Goal: Obtain resource: Obtain resource

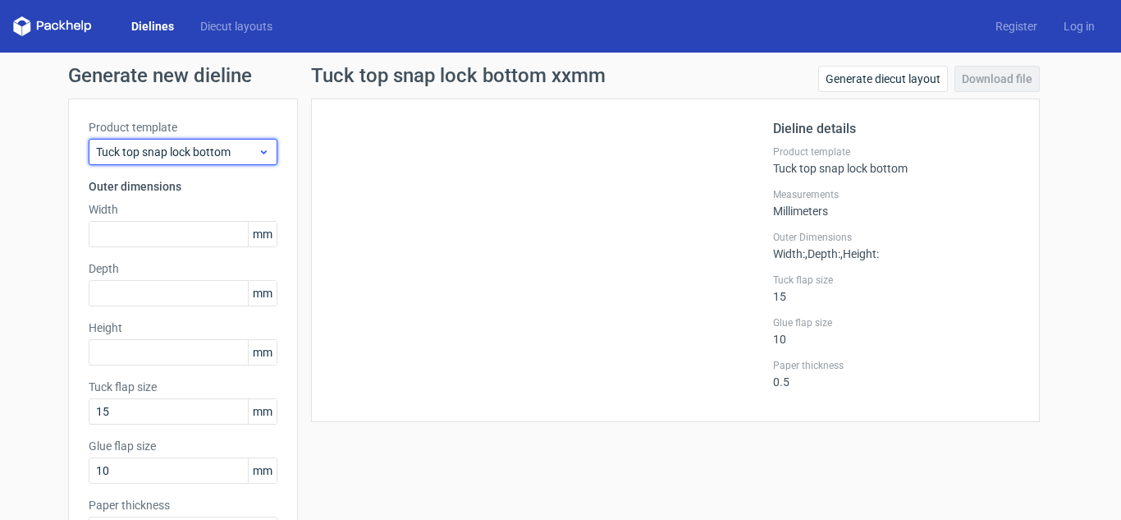
click at [241, 153] on span "Tuck top snap lock bottom" at bounding box center [177, 152] width 162 height 16
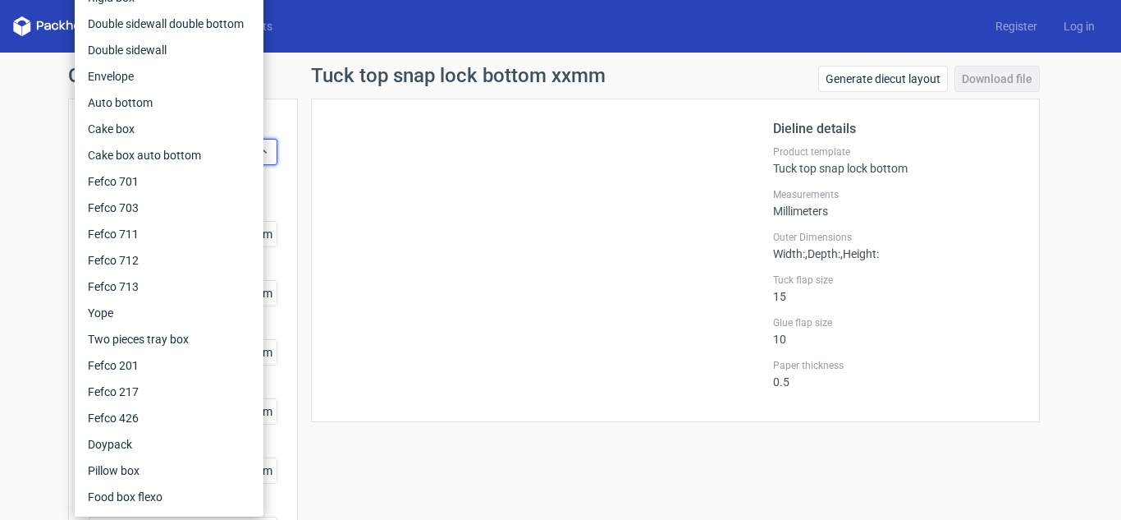
drag, startPoint x: 431, startPoint y: 158, endPoint x: 475, endPoint y: 136, distance: 49.6
click at [431, 155] on div at bounding box center [553, 260] width 442 height 282
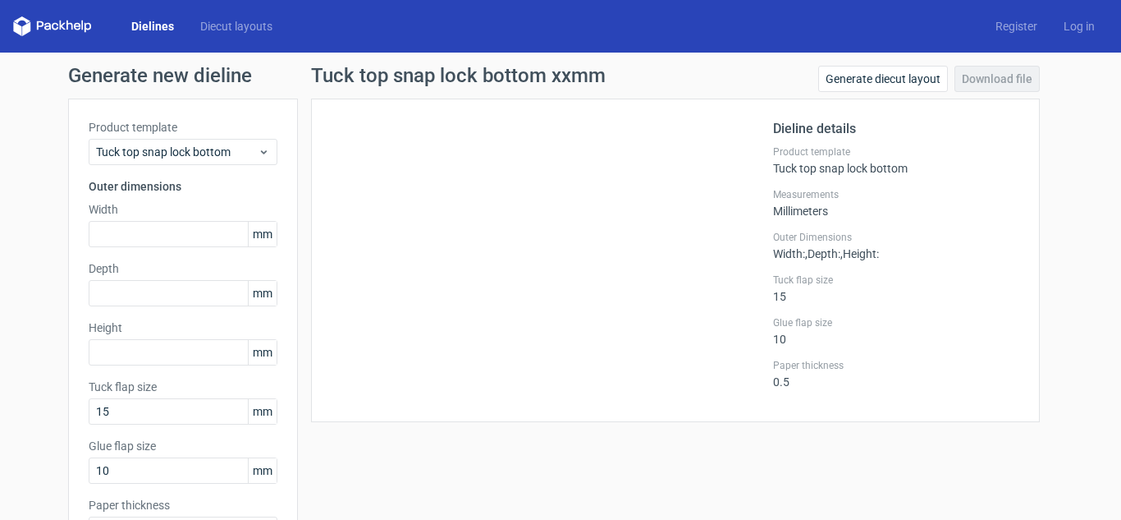
click at [140, 25] on link "Dielines" at bounding box center [152, 26] width 69 height 16
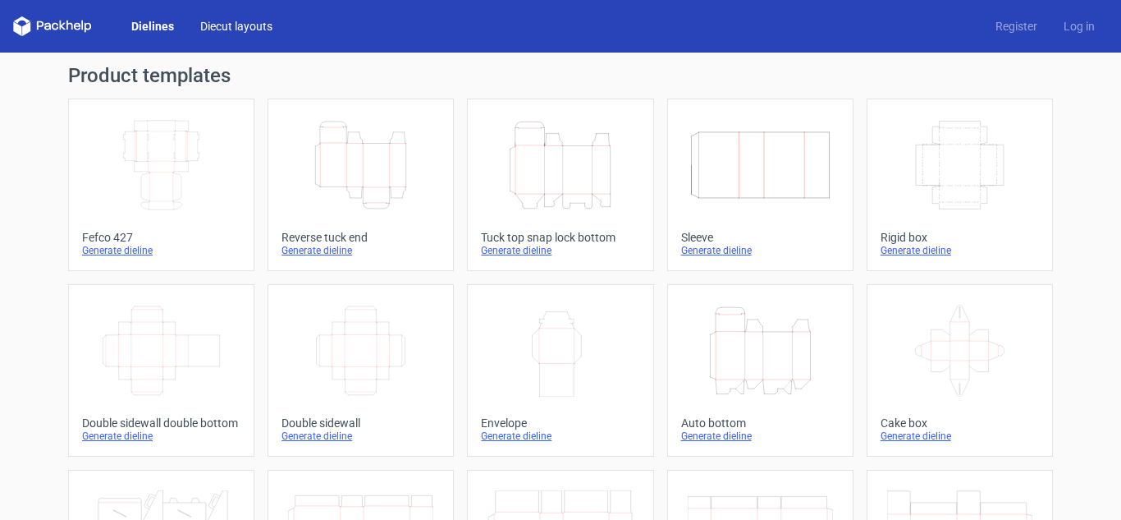
click at [232, 27] on link "Diecut layouts" at bounding box center [236, 26] width 99 height 16
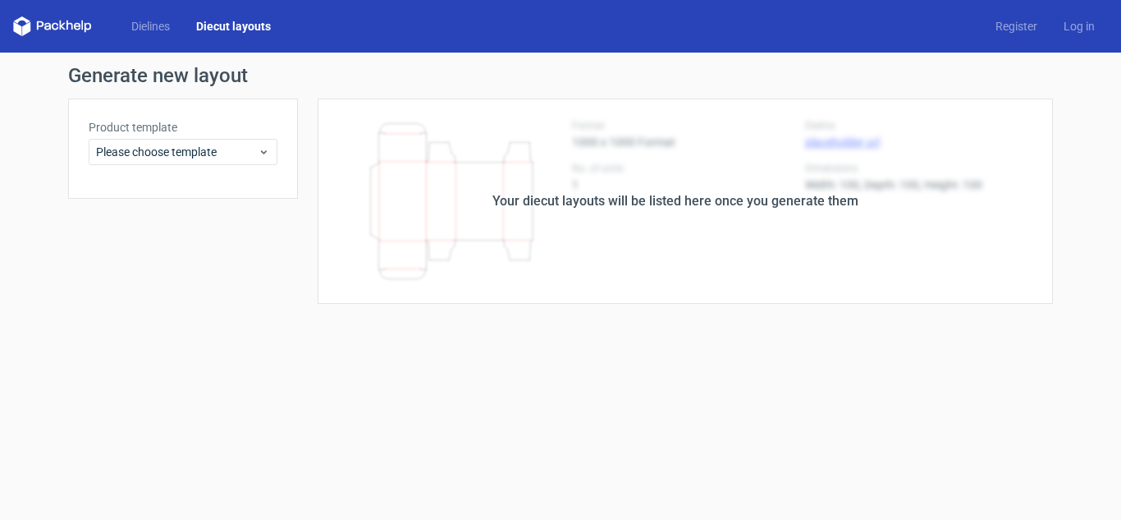
click at [612, 199] on div "Your diecut layouts will be listed here once you generate them" at bounding box center [676, 201] width 366 height 20
click at [723, 327] on form "Generate new layout Product template Please choose template Your diecut layouts…" at bounding box center [560, 286] width 1121 height 467
click at [238, 154] on span "Please choose template" at bounding box center [177, 152] width 162 height 16
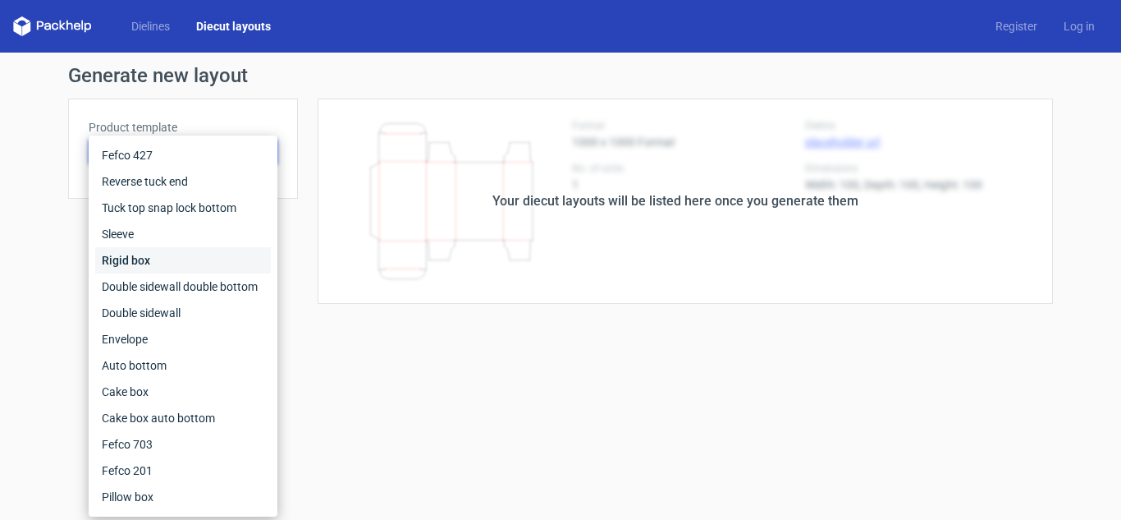
click at [126, 263] on div "Rigid box" at bounding box center [183, 260] width 176 height 26
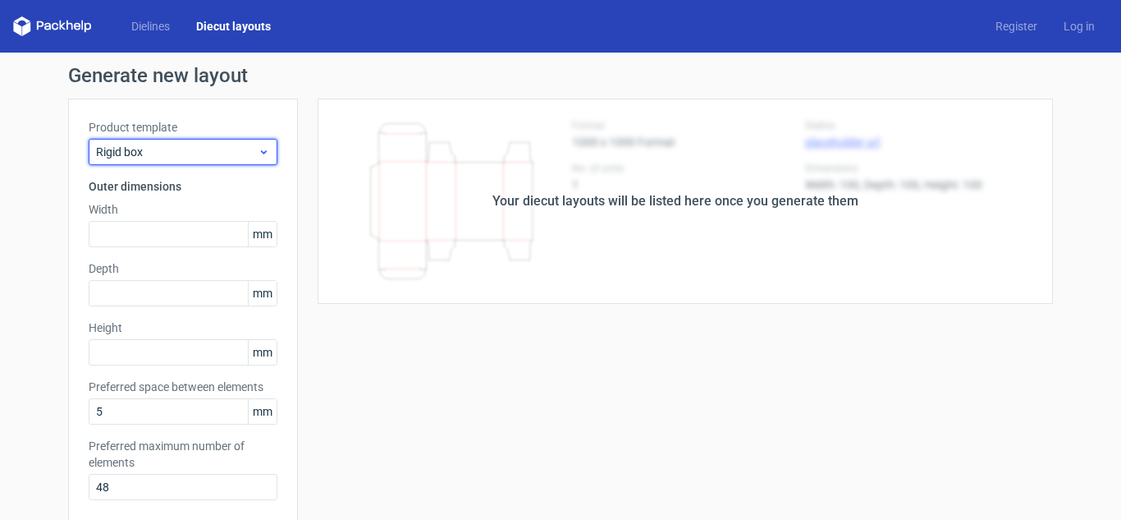
click at [210, 152] on span "Rigid box" at bounding box center [177, 152] width 162 height 16
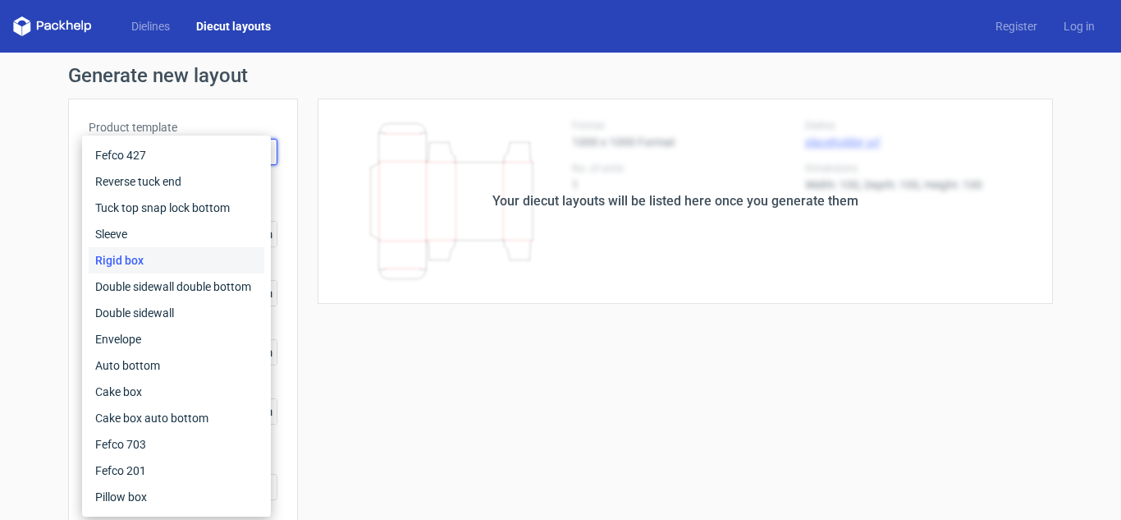
click at [133, 259] on div "Rigid box" at bounding box center [177, 260] width 176 height 26
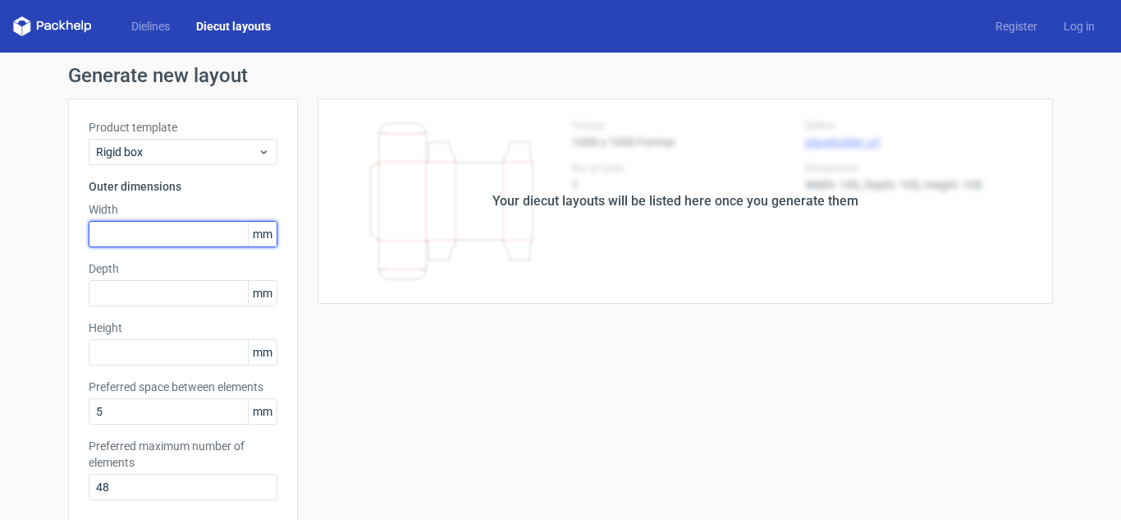
click at [155, 228] on input "text" at bounding box center [183, 234] width 189 height 26
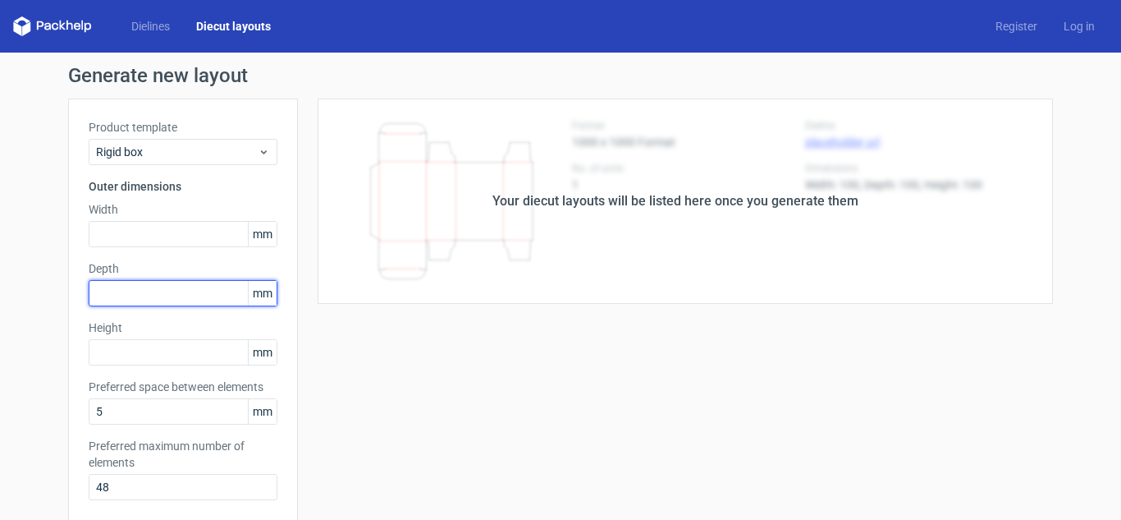
click at [159, 290] on input "text" at bounding box center [183, 293] width 189 height 26
drag, startPoint x: 102, startPoint y: 291, endPoint x: 64, endPoint y: 293, distance: 37.8
click at [68, 293] on div "Product template Rigid box Outer dimensions Width mm Depth 105 mm Height mm Pre…" at bounding box center [183, 316] width 230 height 435
type input "105"
click at [255, 291] on span "mm" at bounding box center [262, 293] width 29 height 25
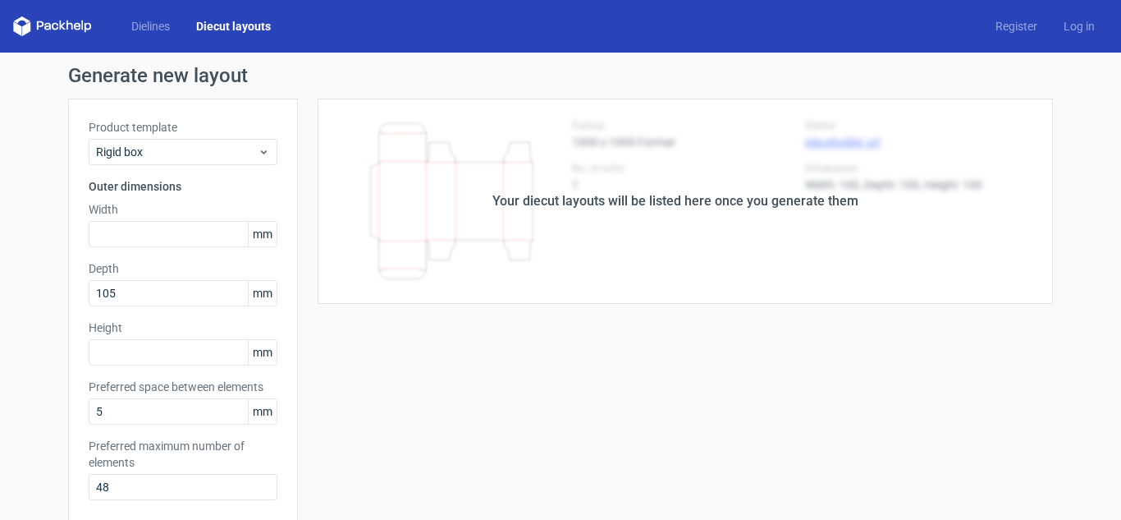
click at [254, 232] on span "mm" at bounding box center [262, 234] width 29 height 25
click at [116, 235] on input "text" at bounding box center [183, 234] width 189 height 26
type input "365"
click at [123, 352] on input "text" at bounding box center [183, 352] width 189 height 26
type input "225"
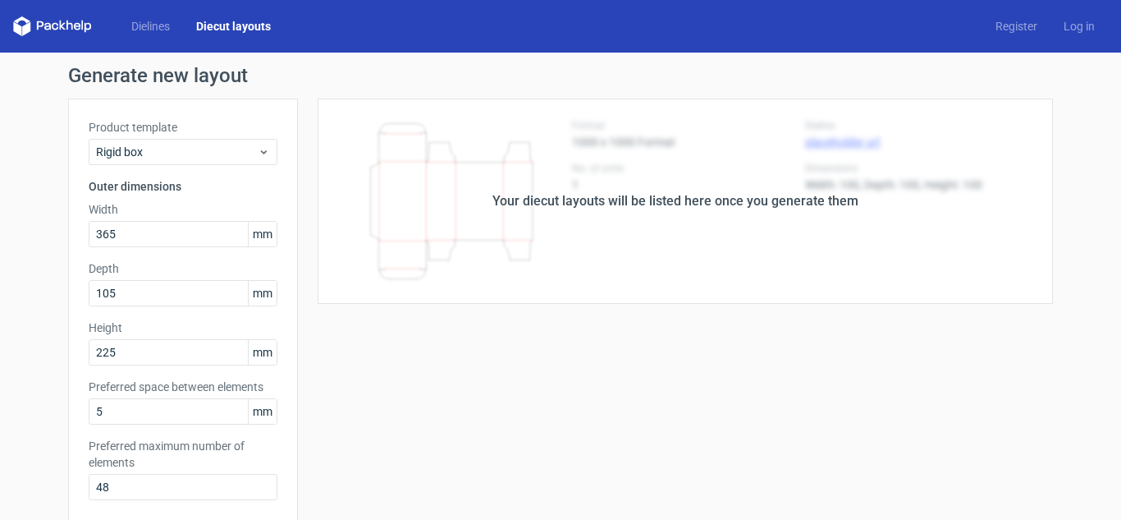
click at [338, 364] on div "Your diecut layouts will be listed here once you generate them Height Depth Wid…" at bounding box center [675, 485] width 755 height 772
click at [138, 414] on input "5" at bounding box center [183, 411] width 189 height 26
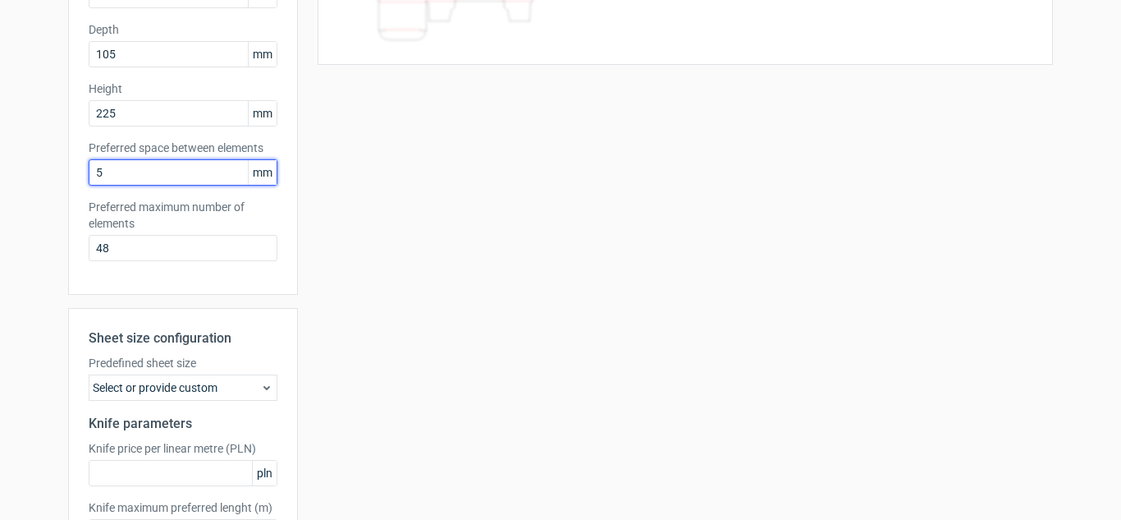
scroll to position [364, 0]
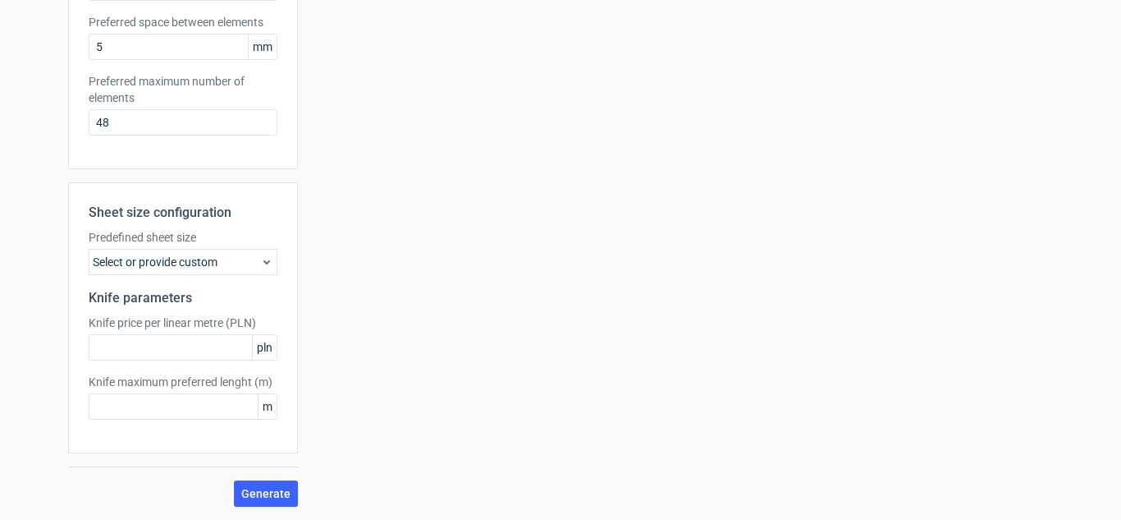
click at [186, 260] on div "Select or provide custom" at bounding box center [183, 262] width 189 height 26
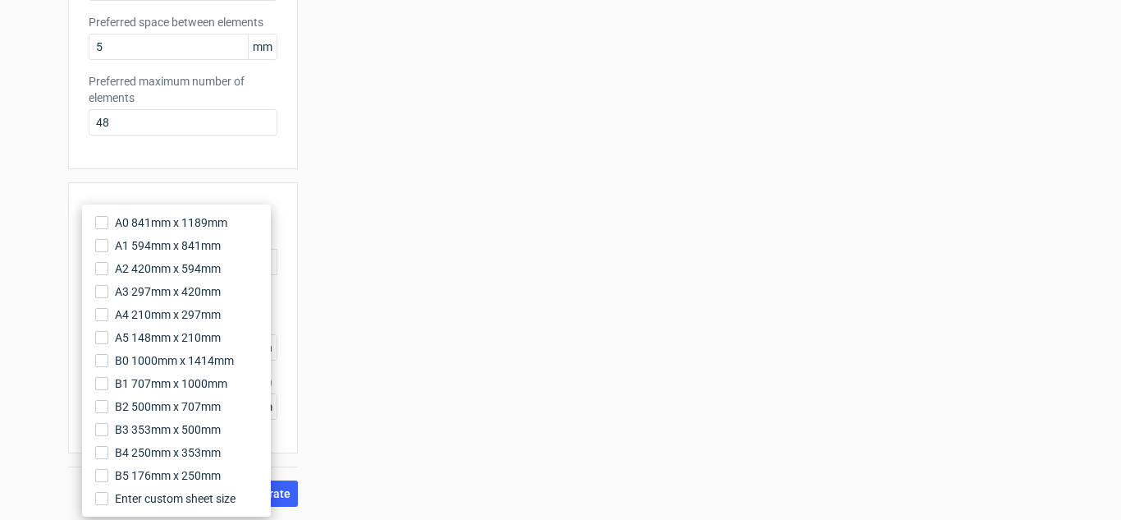
click at [383, 267] on div "Your diecut layouts will be listed here once you generate them Height Depth Wid…" at bounding box center [675, 120] width 755 height 772
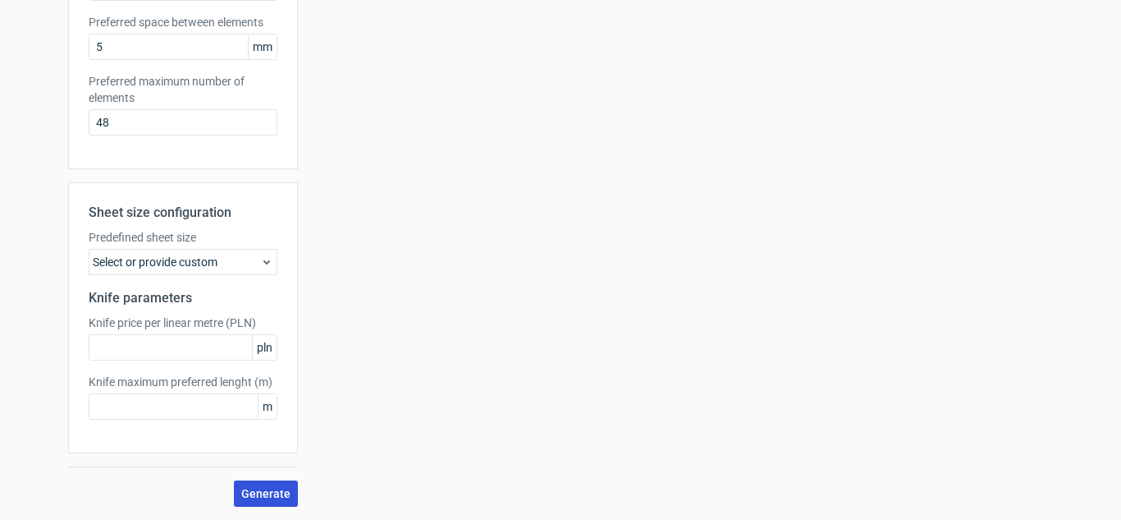
click at [254, 499] on span "Generate" at bounding box center [265, 493] width 49 height 11
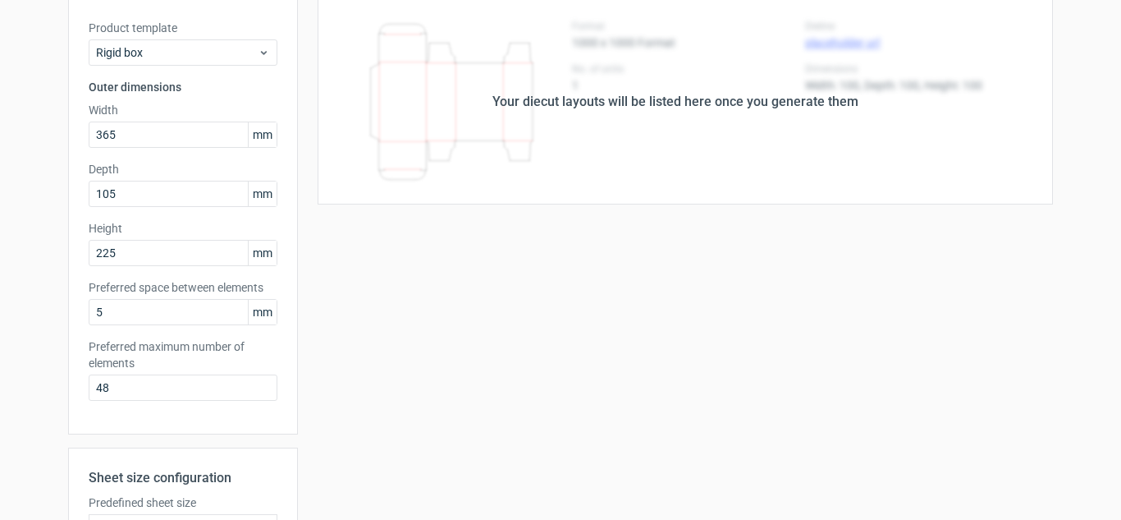
scroll to position [0, 0]
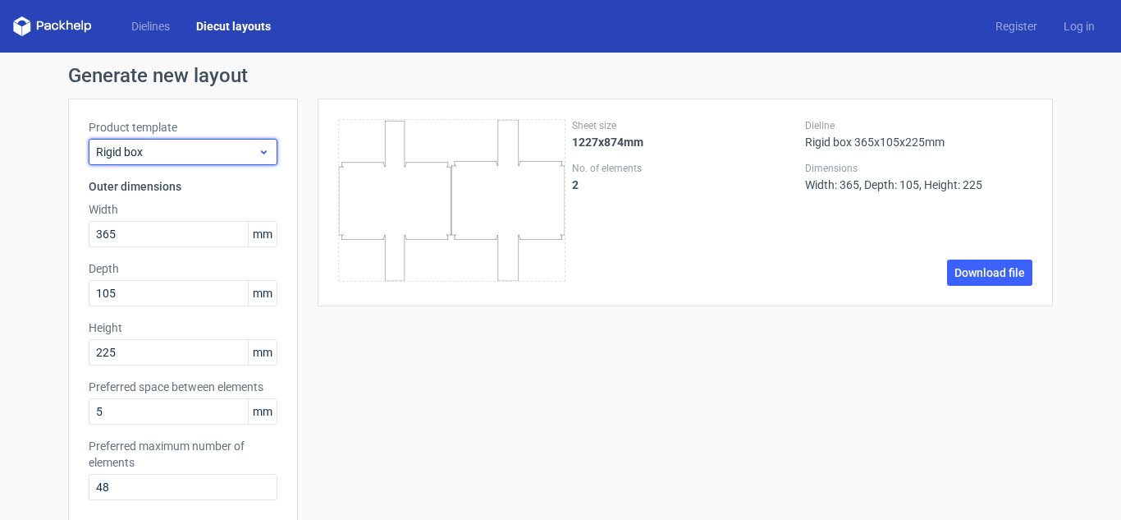
click at [191, 152] on span "Rigid box" at bounding box center [177, 152] width 162 height 16
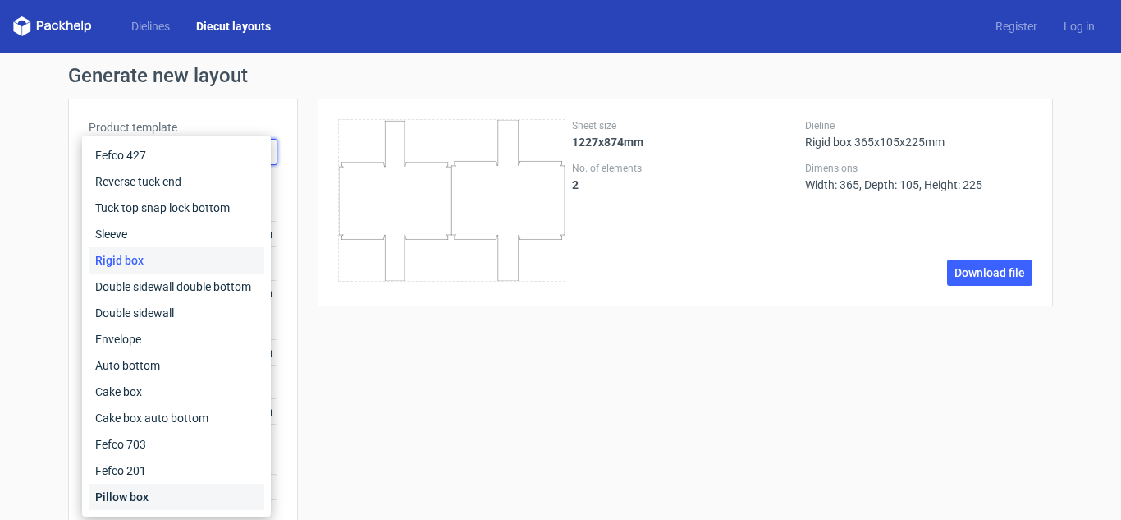
click at [136, 502] on div "Pillow box" at bounding box center [177, 497] width 176 height 26
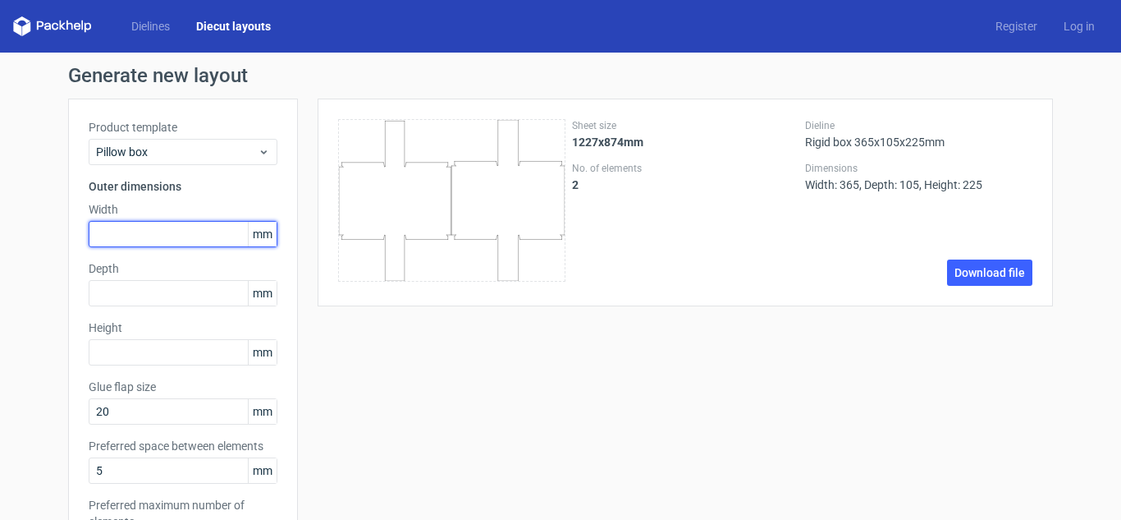
click at [114, 232] on input "text" at bounding box center [183, 234] width 189 height 26
drag, startPoint x: 112, startPoint y: 229, endPoint x: 0, endPoint y: 233, distance: 111.7
click at [0, 233] on div "Generate new layout Product template Pillow box Outer dimensions Width 225 mm D…" at bounding box center [560, 498] width 1121 height 891
type input "225"
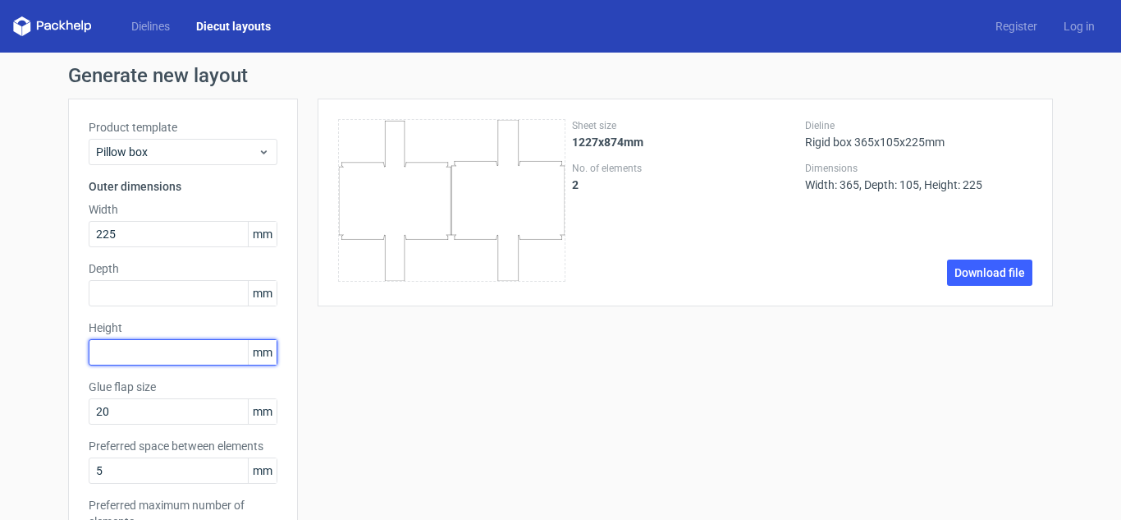
click at [126, 349] on input "text" at bounding box center [183, 352] width 189 height 26
type input "225"
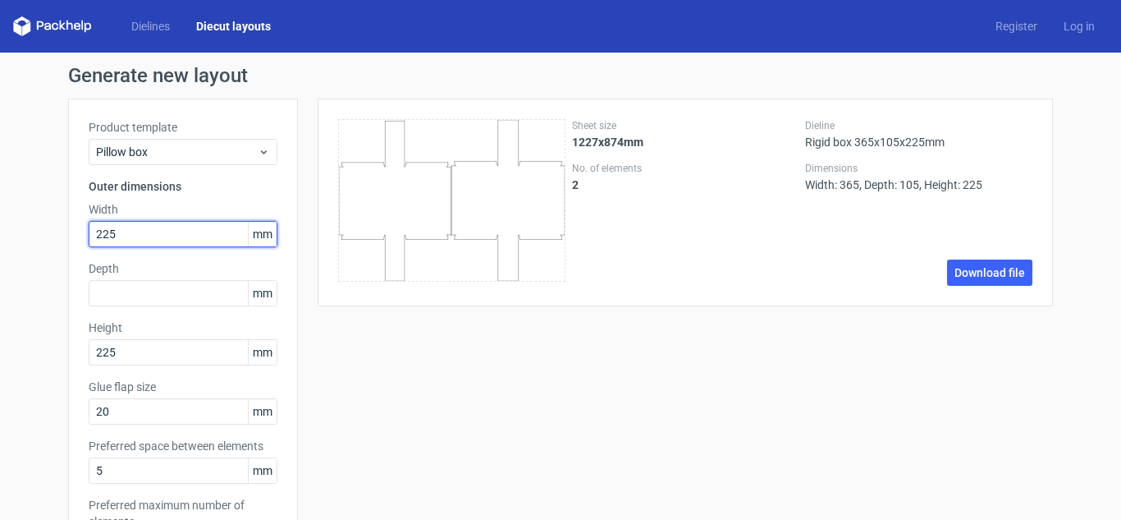
drag, startPoint x: 126, startPoint y: 227, endPoint x: 0, endPoint y: 224, distance: 125.6
click at [0, 224] on div "Generate new layout Product template Pillow box Outer dimensions Width 225 mm D…" at bounding box center [560, 498] width 1121 height 891
type input "105"
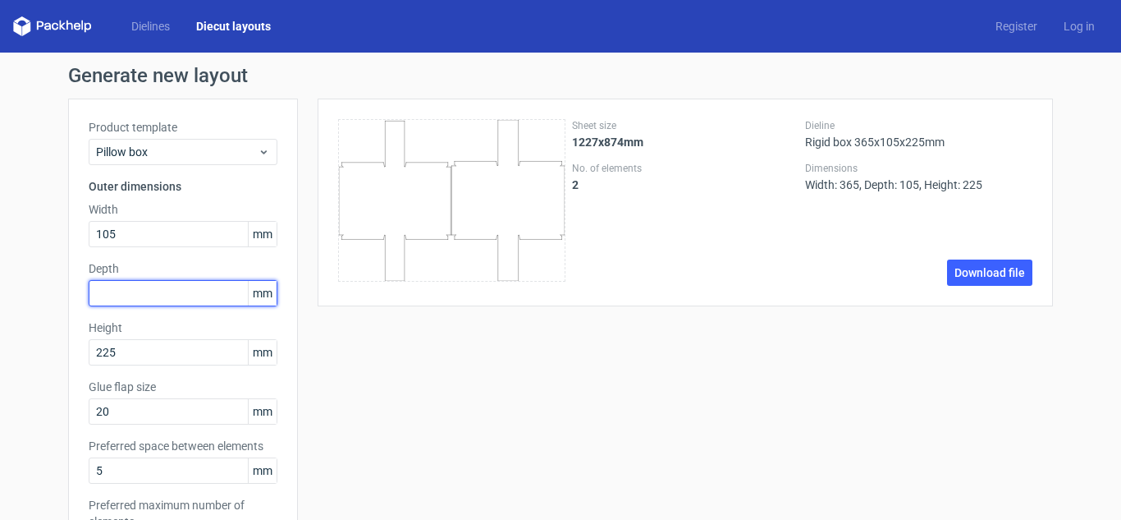
click at [125, 294] on input "text" at bounding box center [183, 293] width 189 height 26
click at [359, 351] on div "Sheet size 1227x874mm No. of elements 2 Dieline Rigid box 365x105x225mm Dimensi…" at bounding box center [675, 515] width 755 height 832
click at [37, 292] on div "Generate new layout Product template Pillow box Outer dimensions Width 105 mm D…" at bounding box center [560, 498] width 1121 height 891
type input "105"
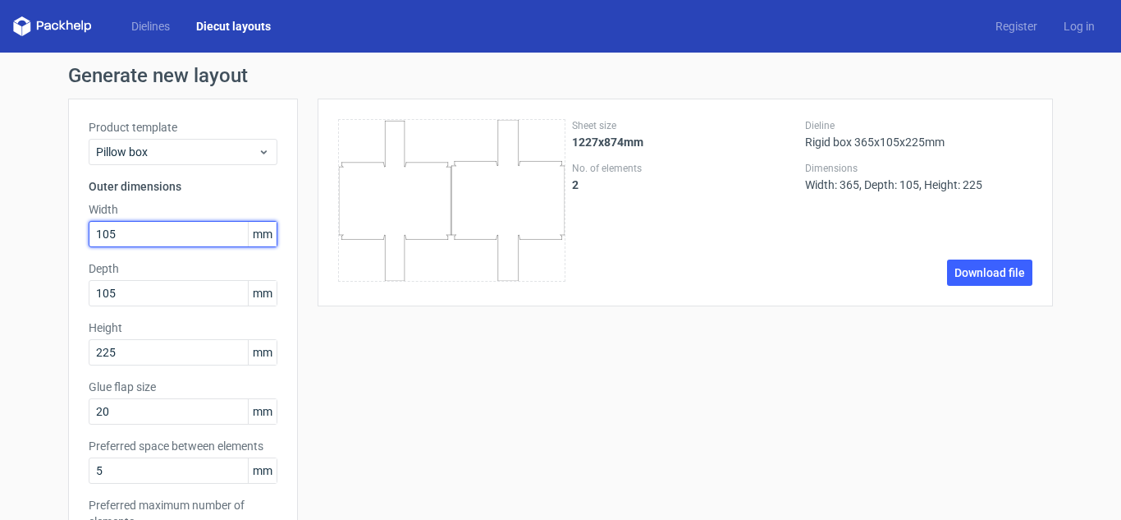
drag, startPoint x: 148, startPoint y: 233, endPoint x: 0, endPoint y: 235, distance: 147.8
click at [0, 235] on div "Generate new layout Product template Pillow box Outer dimensions Width 105 mm D…" at bounding box center [560, 498] width 1121 height 891
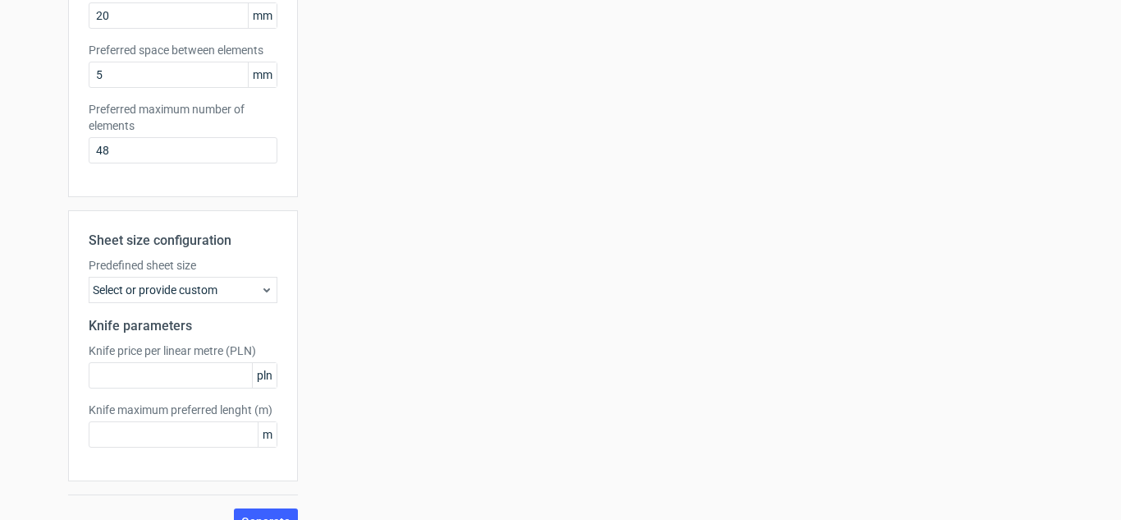
scroll to position [424, 0]
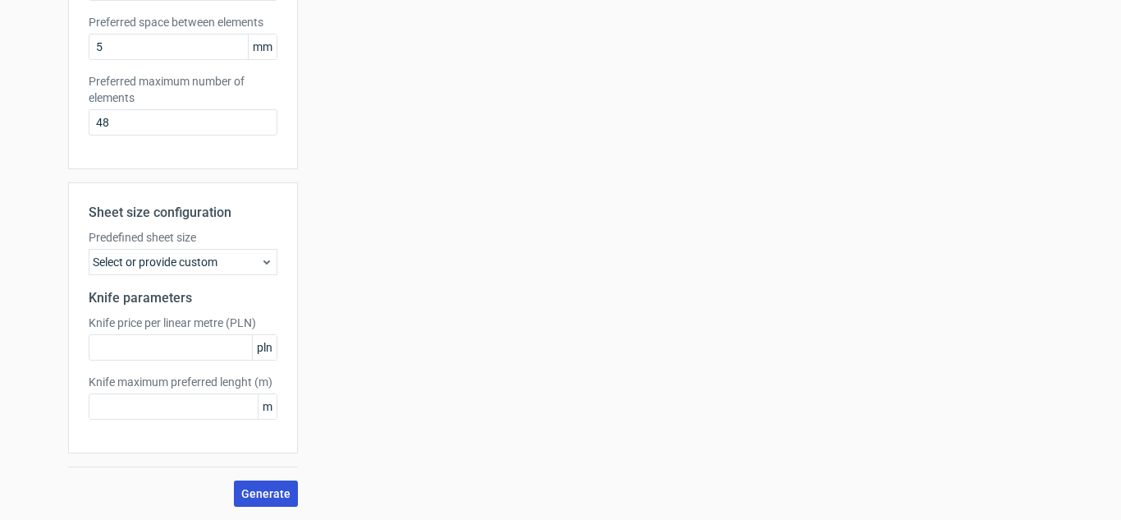
type input "365"
click at [270, 497] on span "Generate" at bounding box center [265, 493] width 49 height 11
click at [250, 497] on span "Generate" at bounding box center [265, 493] width 49 height 11
click at [1035, 481] on div "Network Error" at bounding box center [1052, 481] width 71 height 16
drag, startPoint x: 852, startPoint y: 190, endPoint x: 857, endPoint y: 2, distance: 187.2
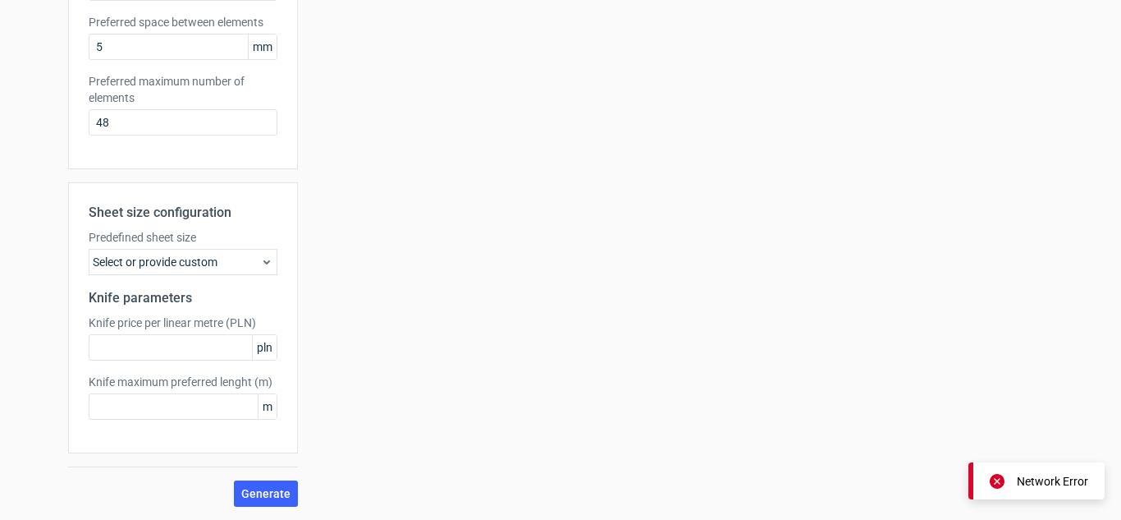
click at [855, 175] on div "Your diecut layouts will be listed here once you generate them Height Depth Wid…" at bounding box center [675, 91] width 755 height 832
click at [264, 493] on span "Generate" at bounding box center [265, 493] width 49 height 11
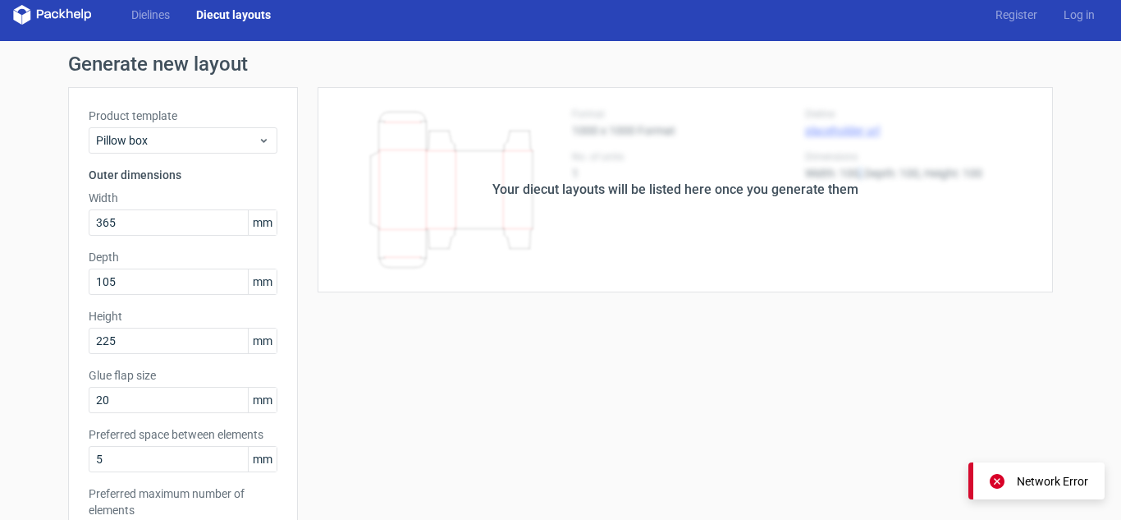
scroll to position [0, 0]
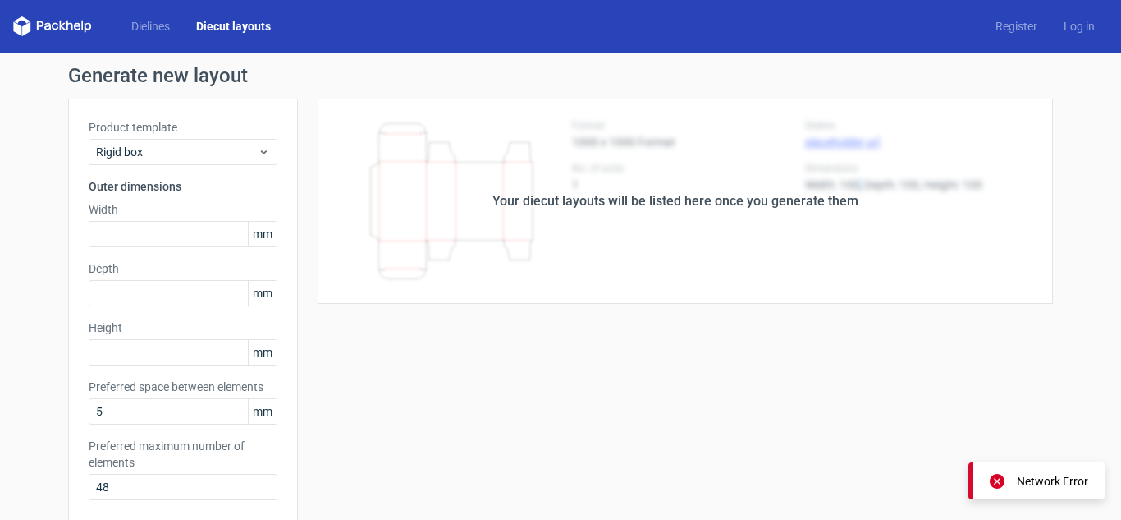
click at [238, 22] on link "Diecut layouts" at bounding box center [233, 26] width 101 height 16
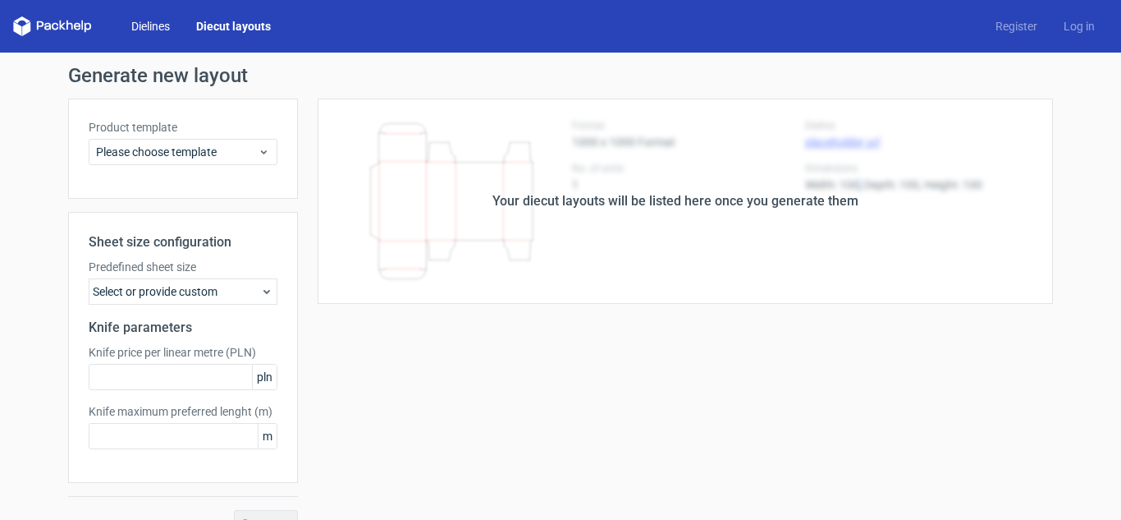
click at [158, 30] on link "Dielines" at bounding box center [150, 26] width 65 height 16
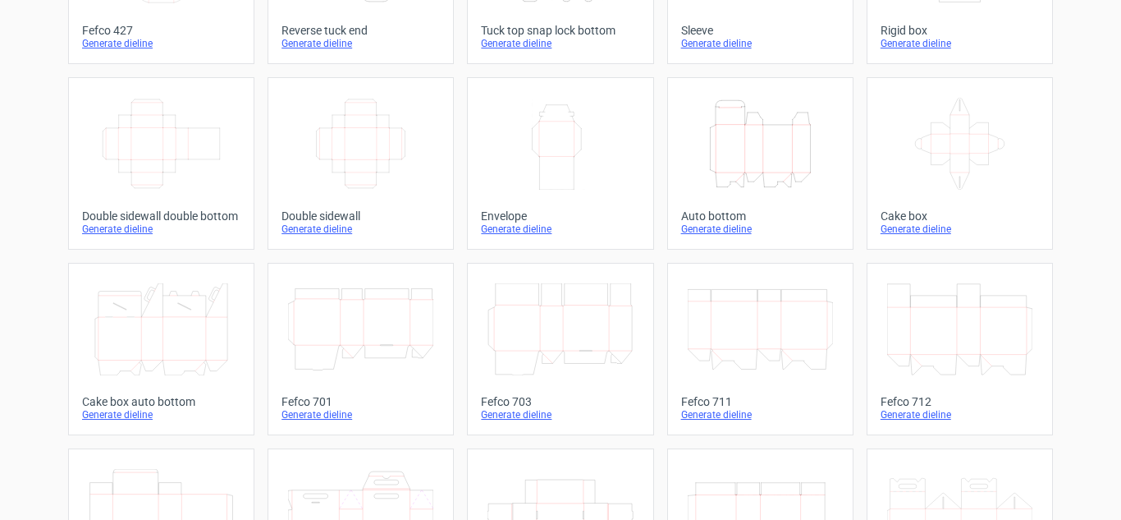
scroll to position [507, 0]
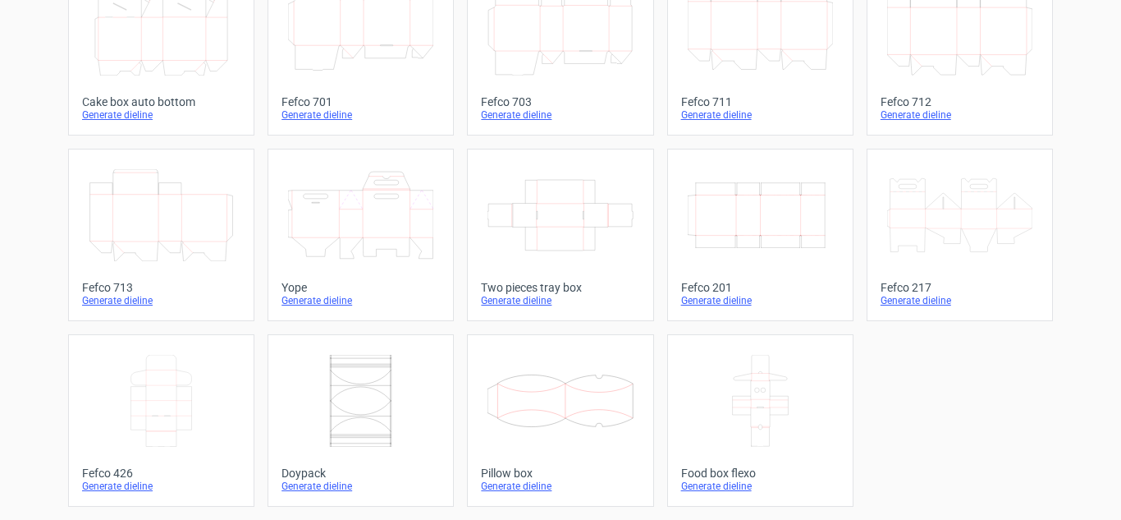
click at [763, 229] on icon "Width Depth Height" at bounding box center [760, 215] width 145 height 92
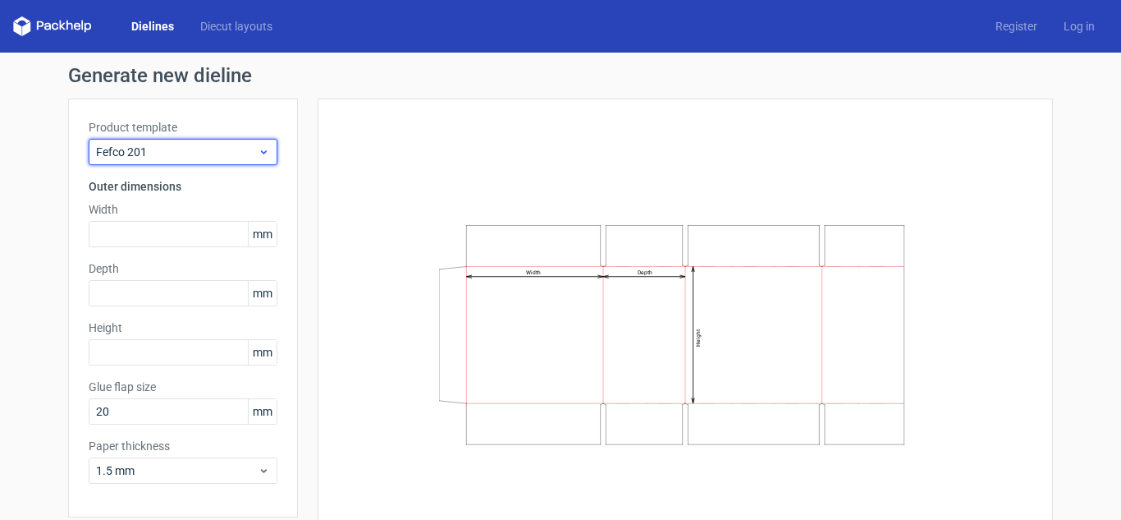
click at [193, 143] on div "Fefco 201" at bounding box center [183, 152] width 189 height 26
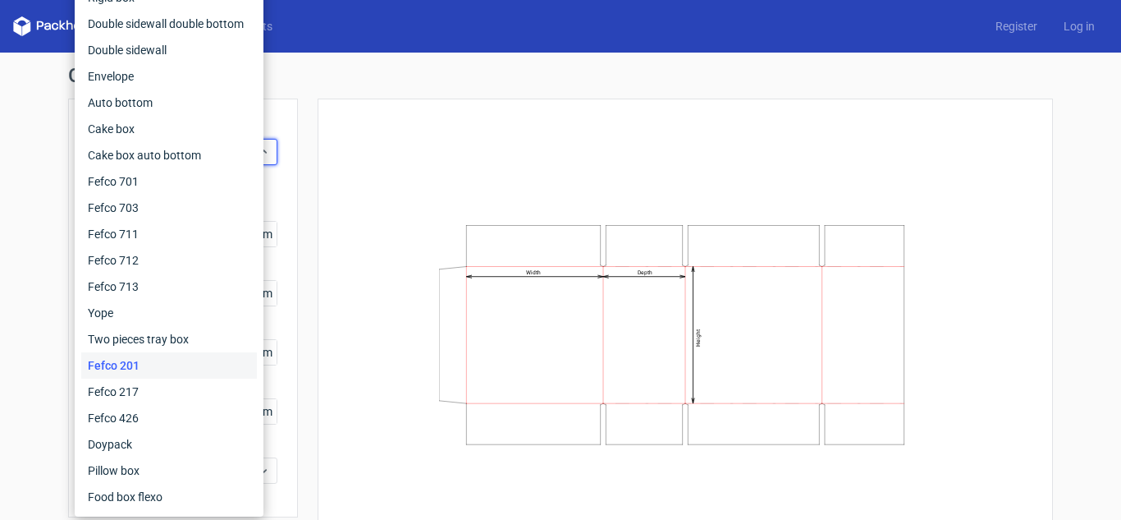
click at [406, 141] on div "Width Depth Height" at bounding box center [685, 334] width 695 height 431
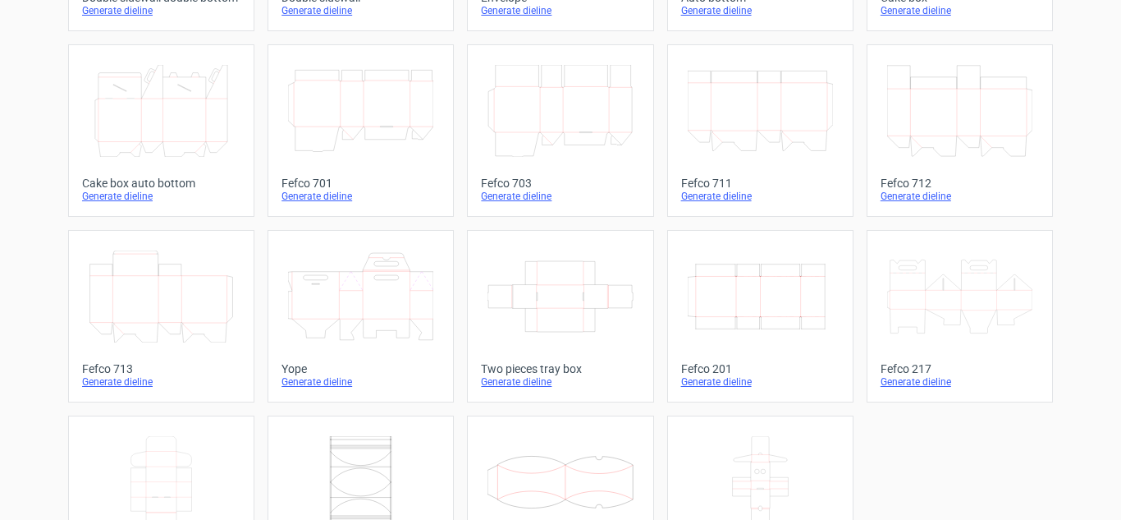
scroll to position [507, 0]
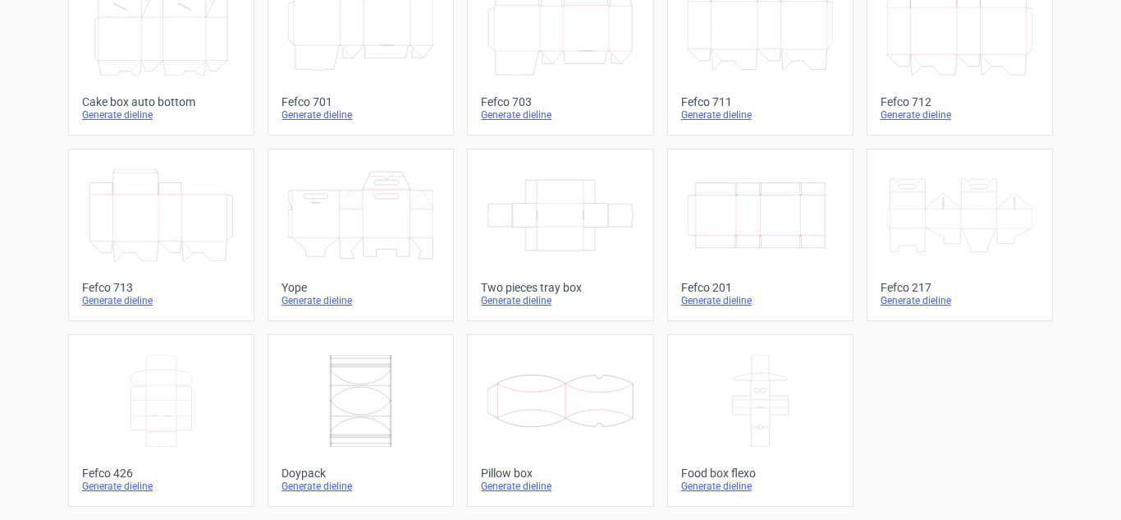
click at [759, 232] on icon "Width Depth Height" at bounding box center [760, 215] width 145 height 92
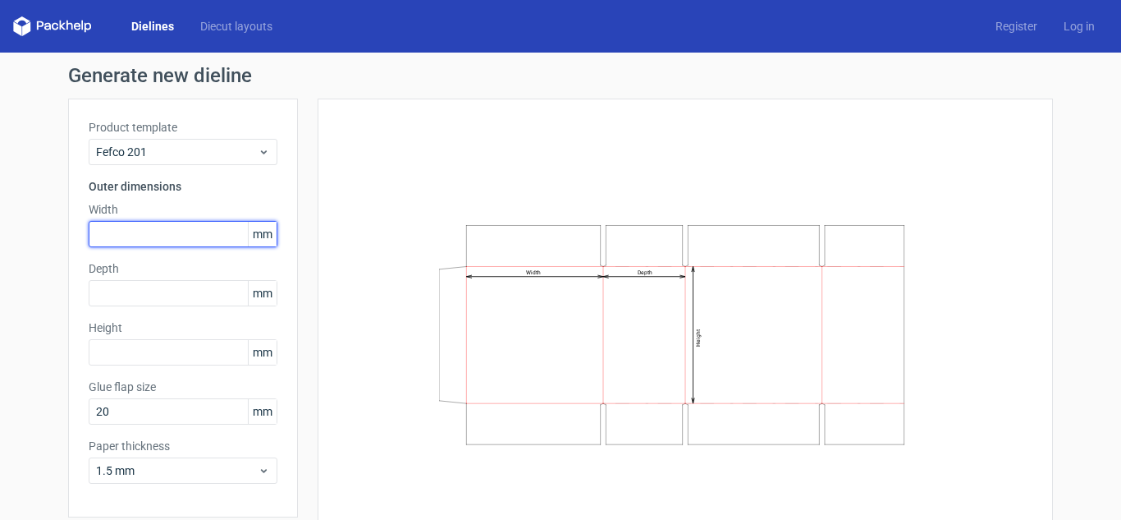
click at [156, 237] on input "text" at bounding box center [183, 234] width 189 height 26
type input "2"
type input "365"
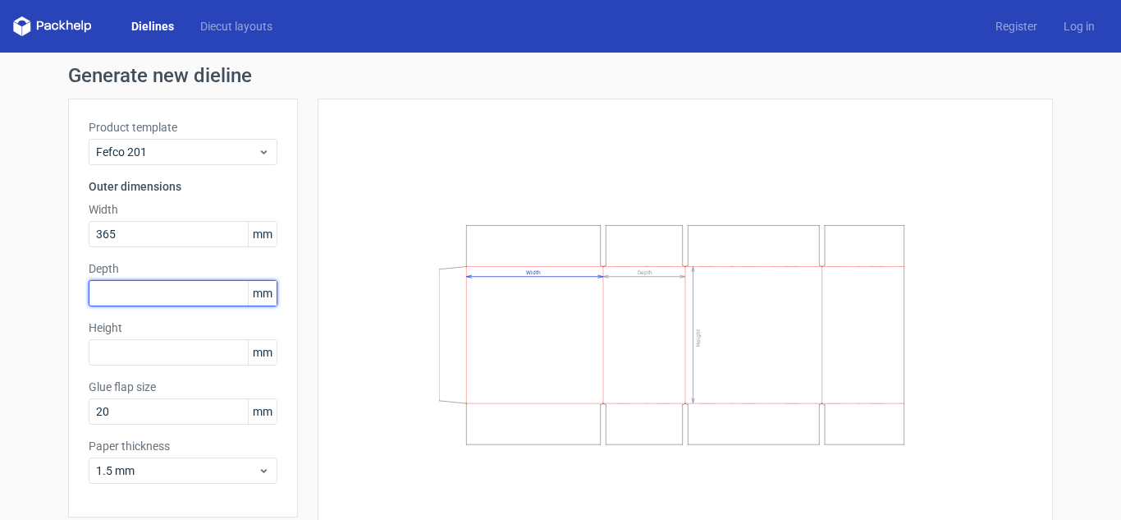
click at [113, 286] on input "text" at bounding box center [183, 293] width 189 height 26
type input "105"
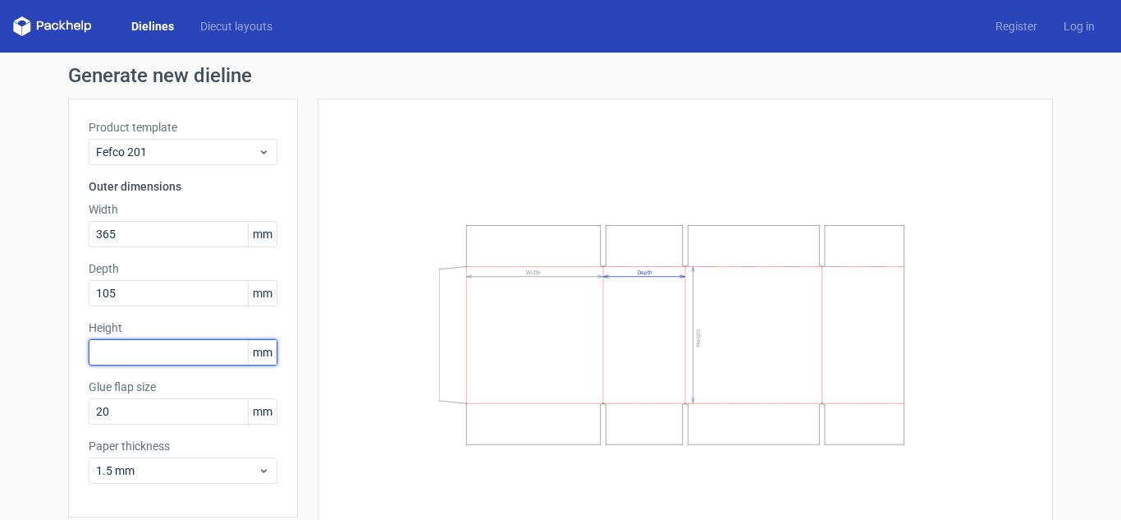
click at [115, 346] on input "text" at bounding box center [183, 352] width 189 height 26
type input "225"
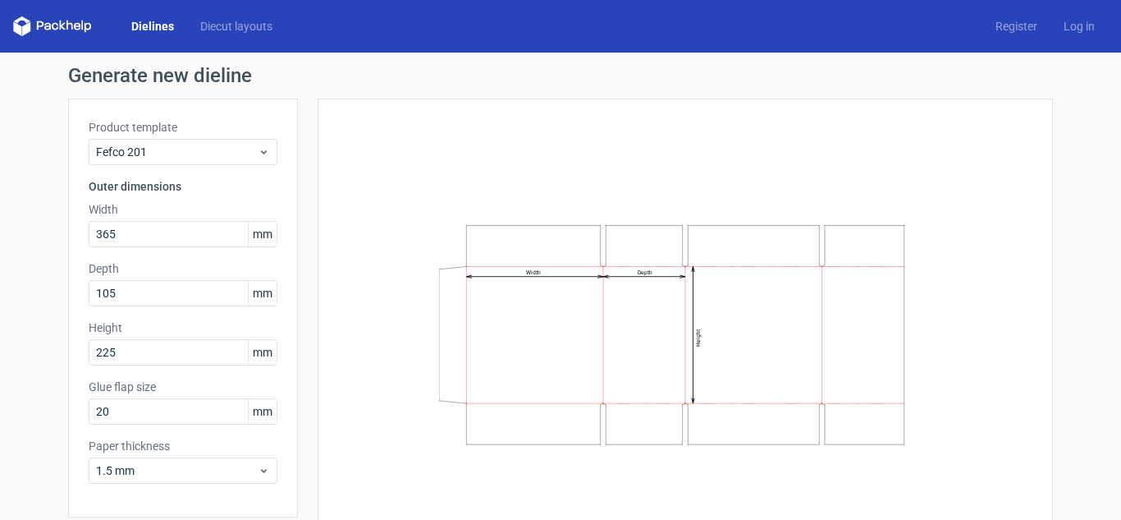
click at [318, 342] on div "Width Depth Height" at bounding box center [686, 335] width 736 height 472
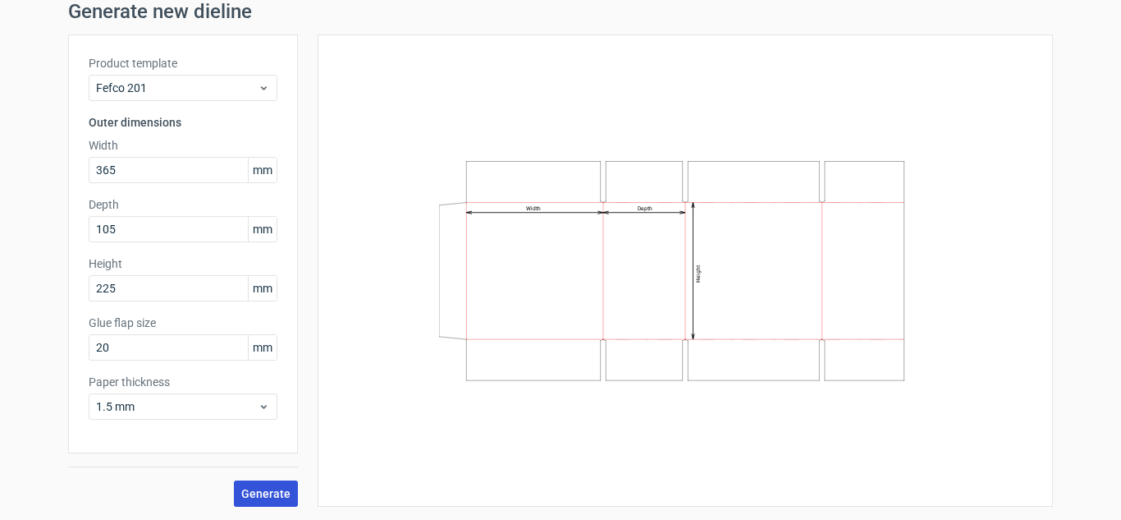
click at [270, 495] on span "Generate" at bounding box center [265, 493] width 49 height 11
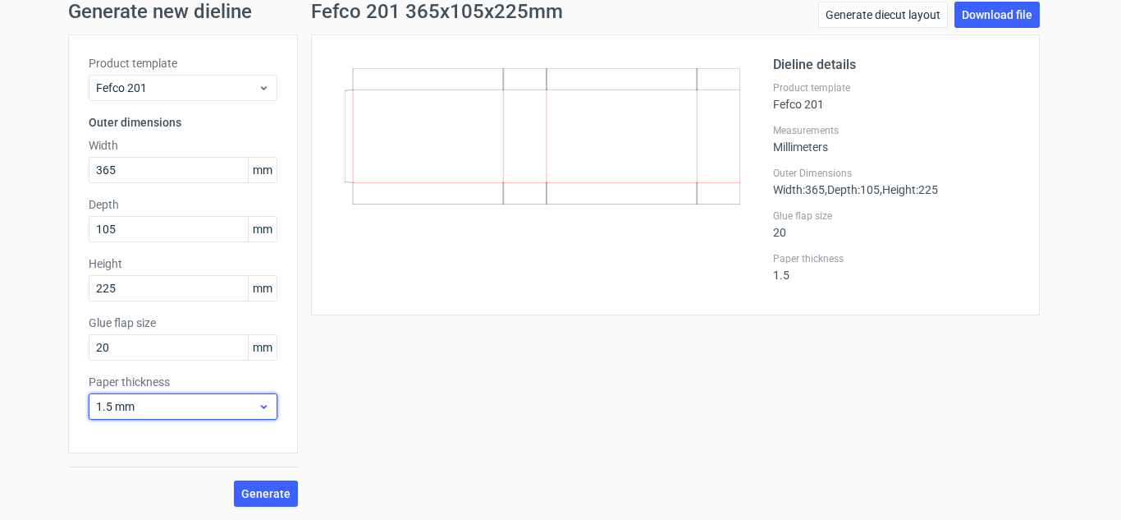
click at [100, 408] on span "1.5 mm" at bounding box center [177, 406] width 162 height 16
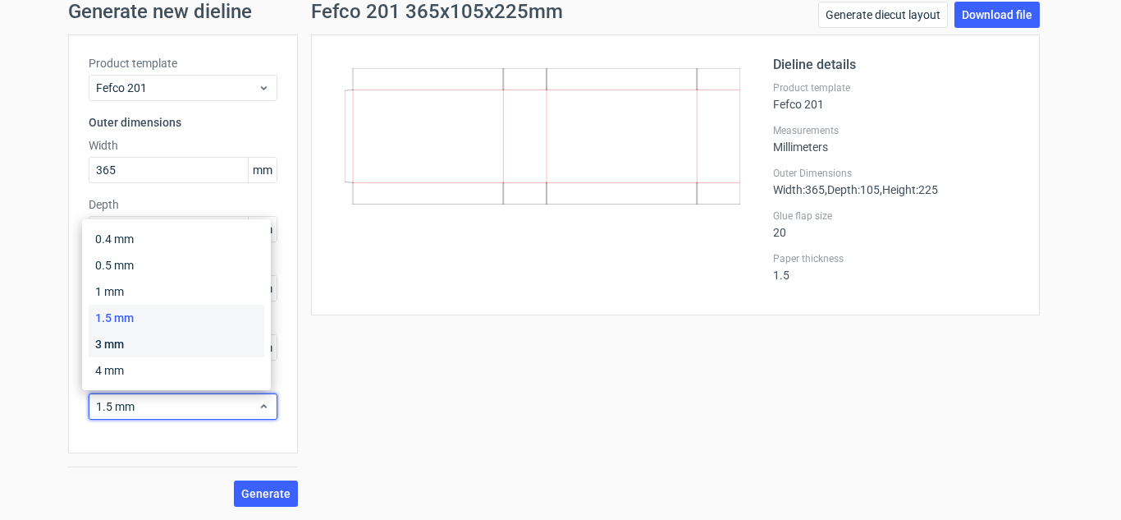
click at [121, 345] on div "3 mm" at bounding box center [177, 344] width 176 height 26
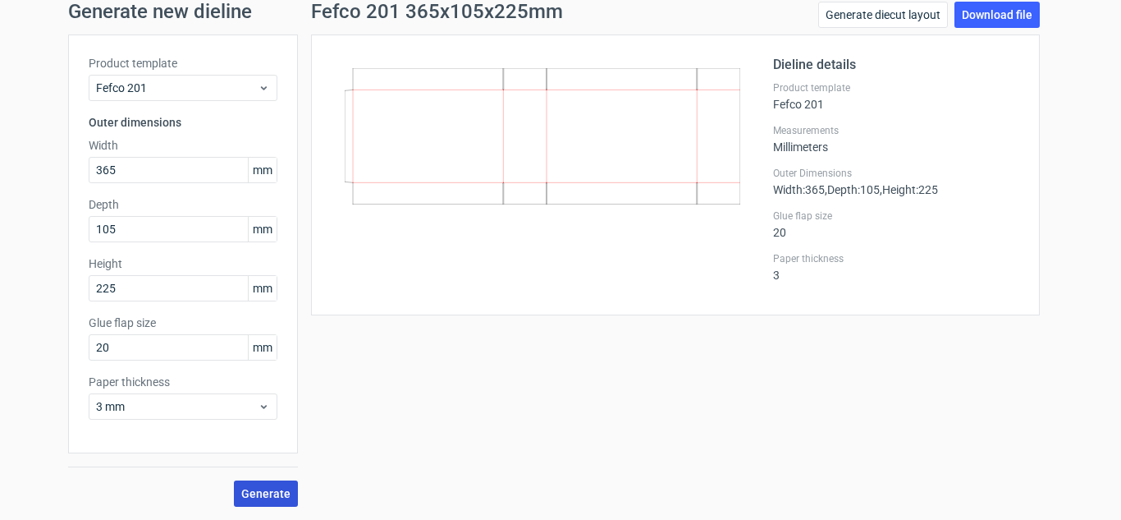
click at [265, 488] on span "Generate" at bounding box center [265, 493] width 49 height 11
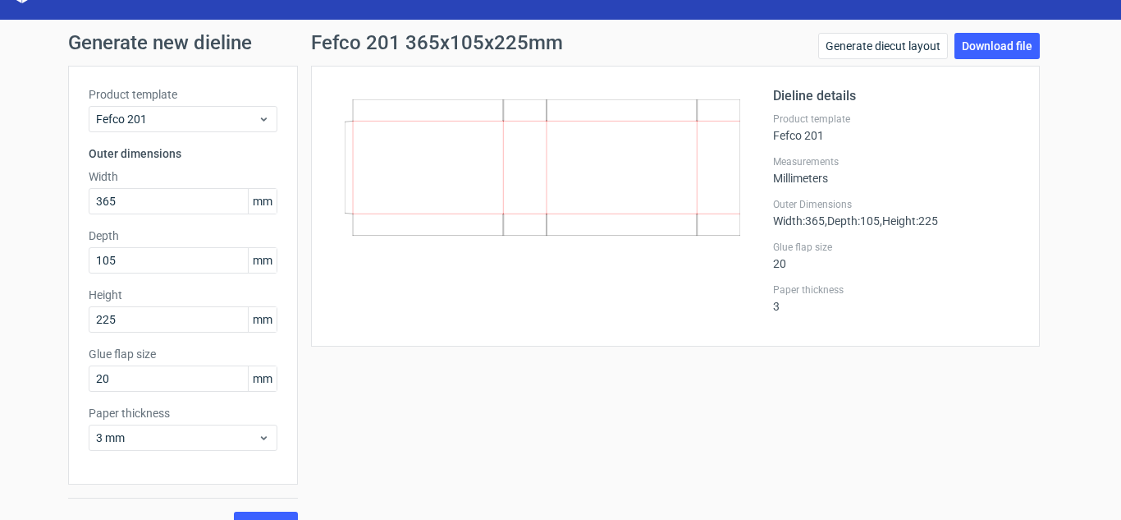
scroll to position [64, 0]
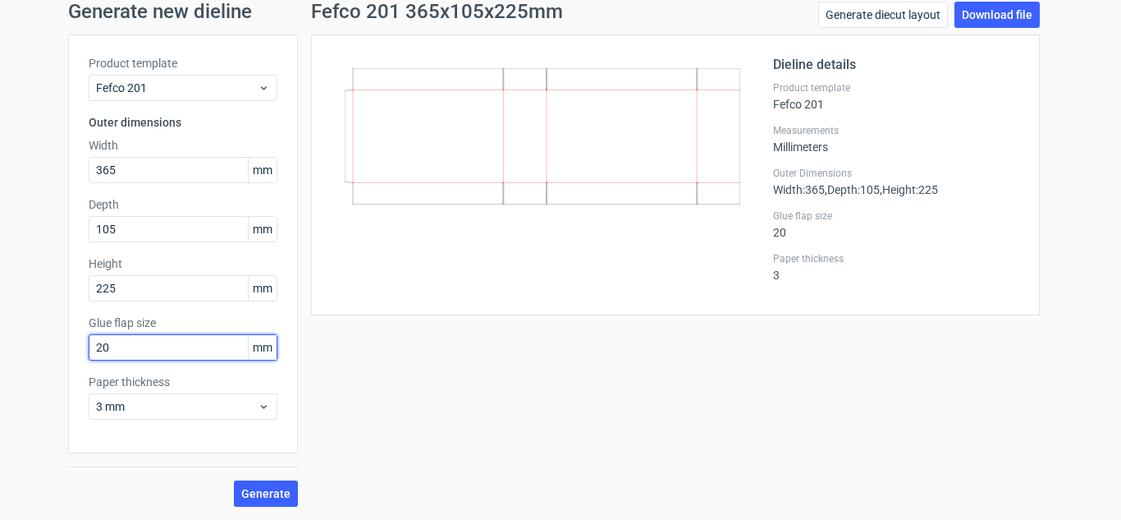
drag, startPoint x: 103, startPoint y: 342, endPoint x: 38, endPoint y: 340, distance: 65.7
click at [38, 340] on div "Generate new dieline Product template Fefco 201 Outer dimensions Width 365 mm D…" at bounding box center [560, 254] width 1121 height 531
type input "30"
click at [264, 488] on span "Generate" at bounding box center [265, 493] width 49 height 11
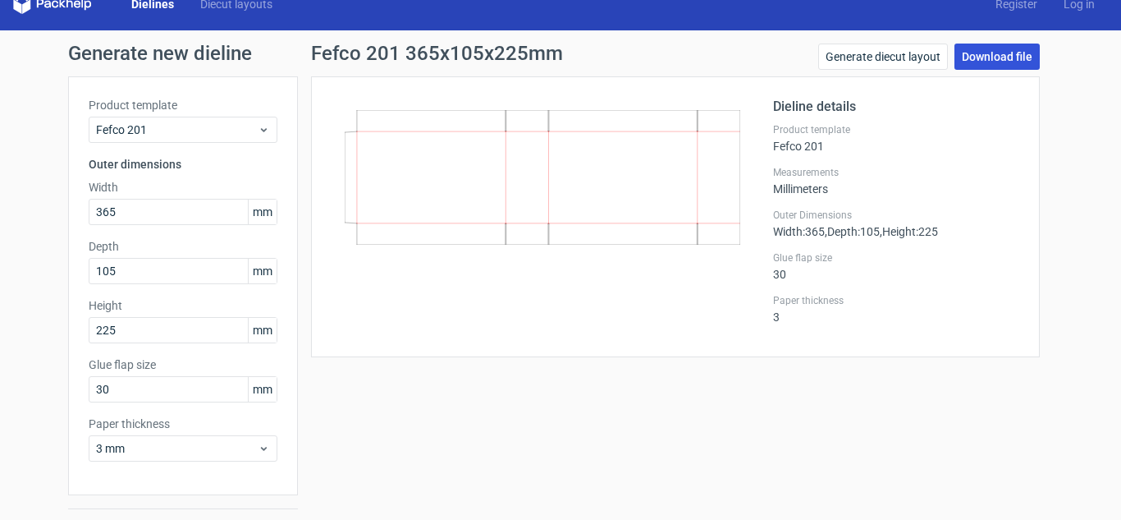
scroll to position [0, 0]
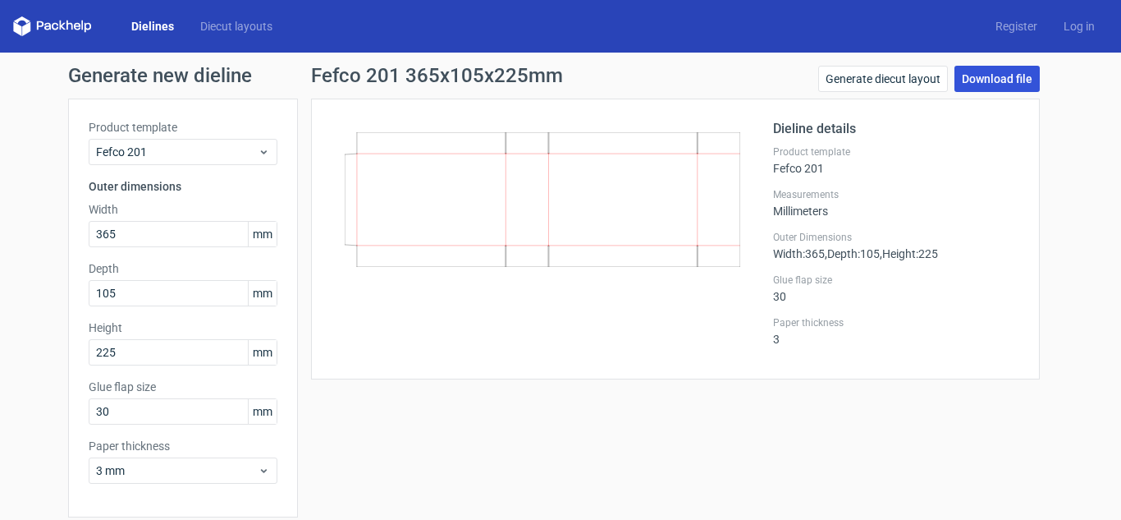
click at [983, 79] on link "Download file" at bounding box center [997, 79] width 85 height 26
